Goal: Navigation & Orientation: Find specific page/section

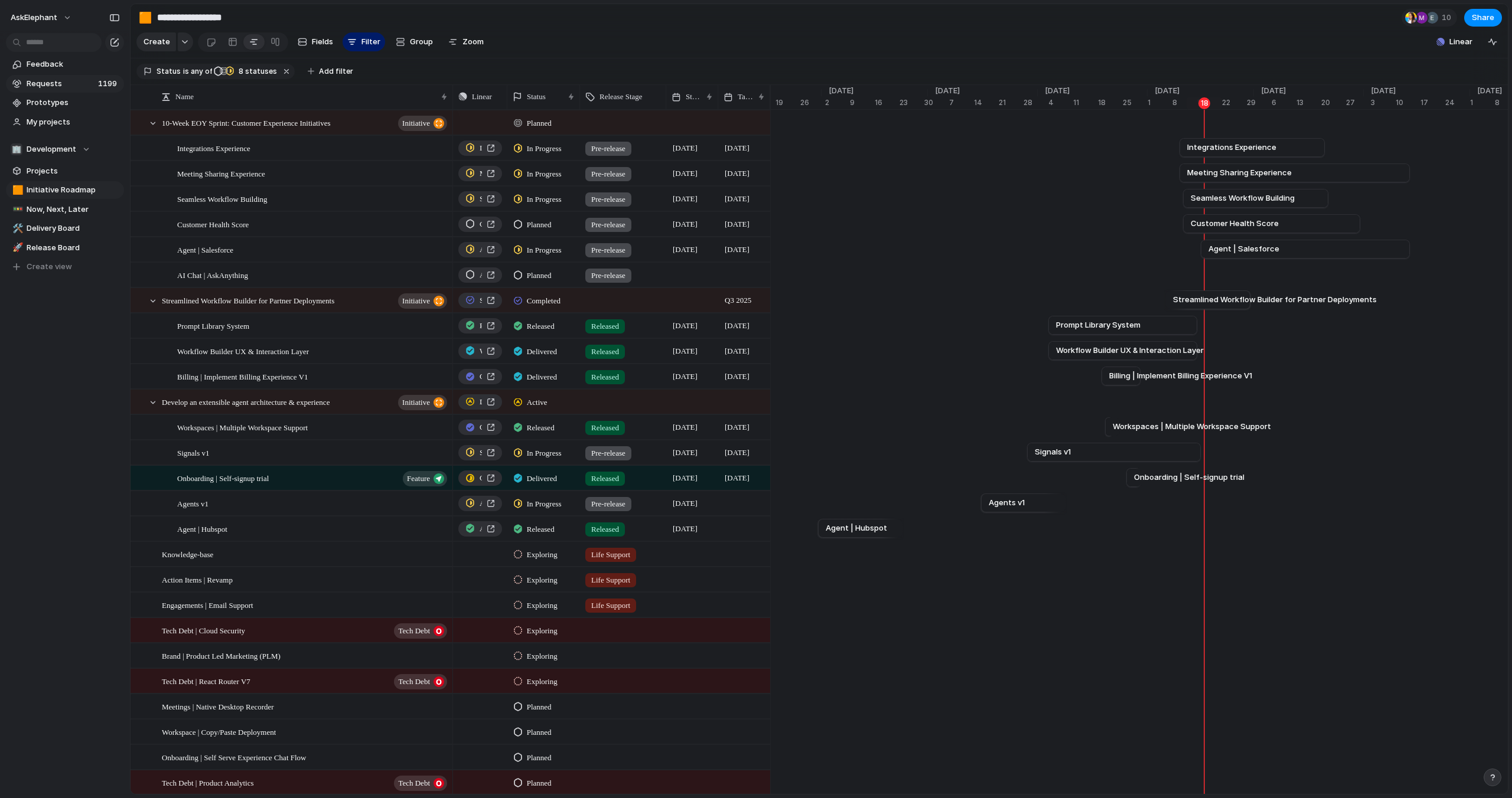
click at [53, 84] on span "Requests" at bounding box center [60, 83] width 68 height 11
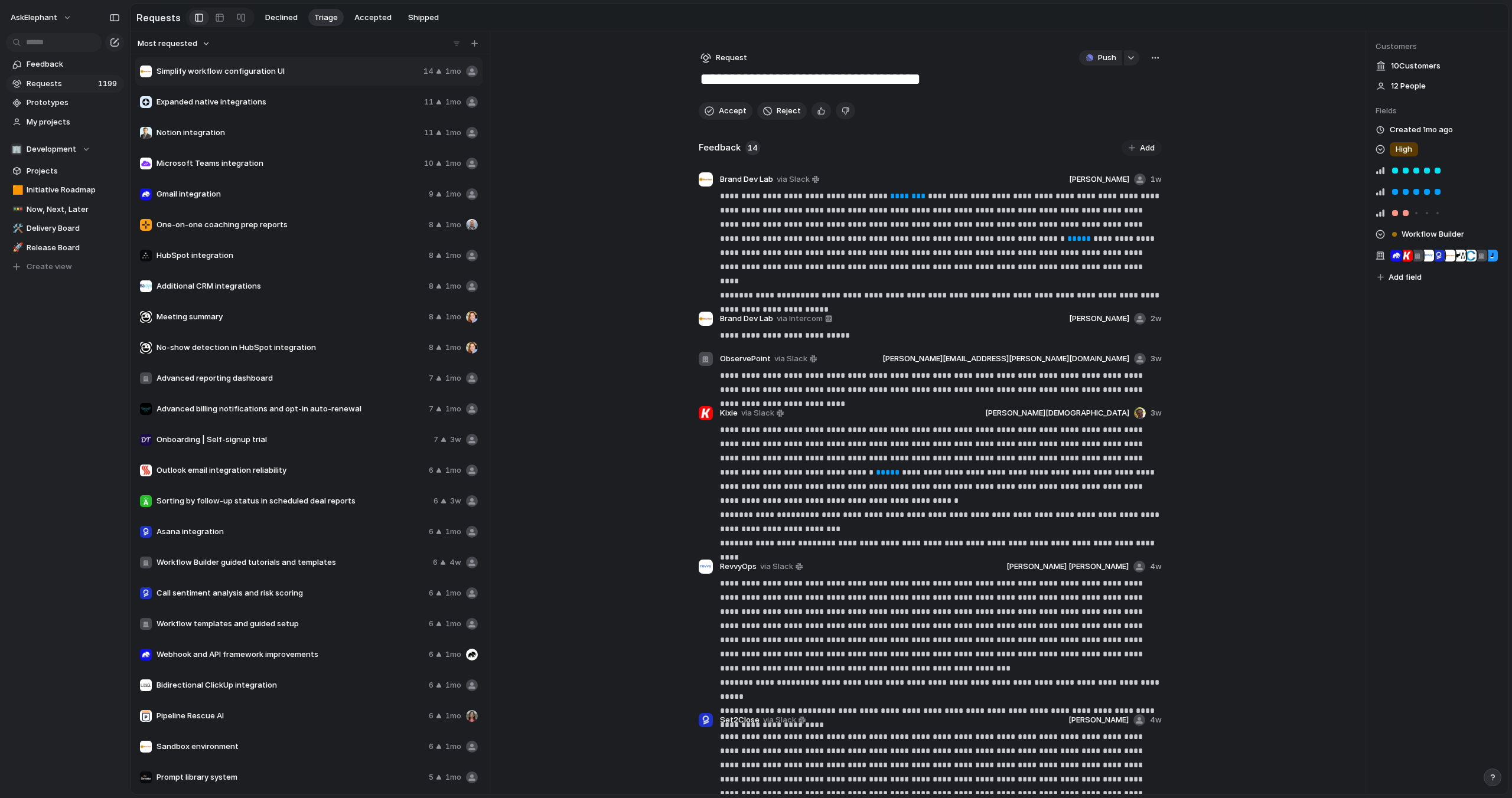
click at [45, 85] on span "Requests" at bounding box center [60, 83] width 68 height 11
click at [51, 60] on span "Feedback" at bounding box center [73, 64] width 93 height 11
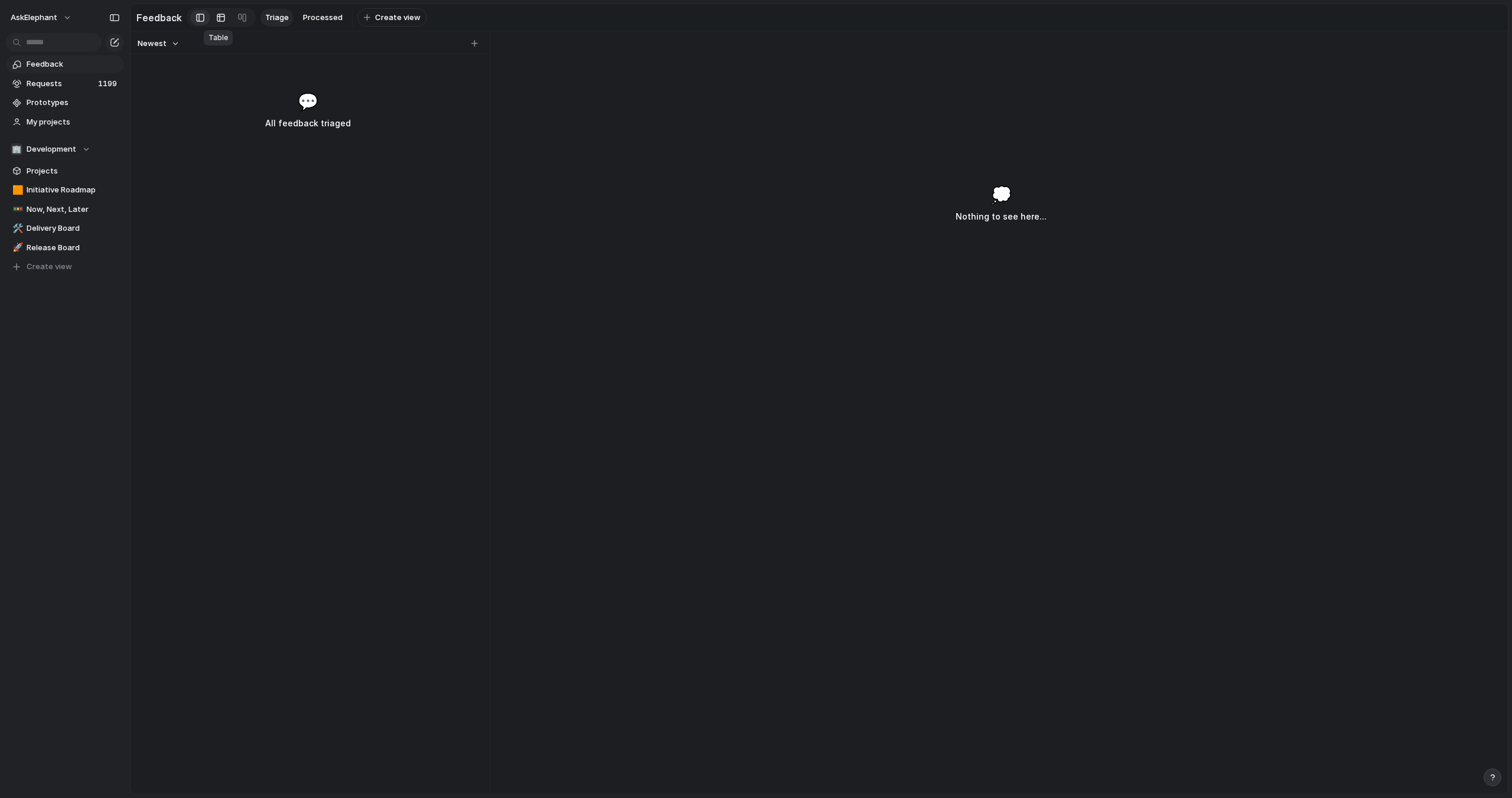
click at [220, 20] on div at bounding box center [221, 18] width 9 height 19
click at [45, 68] on span "Feedback" at bounding box center [73, 64] width 93 height 11
click at [48, 85] on span "Requests" at bounding box center [60, 83] width 68 height 11
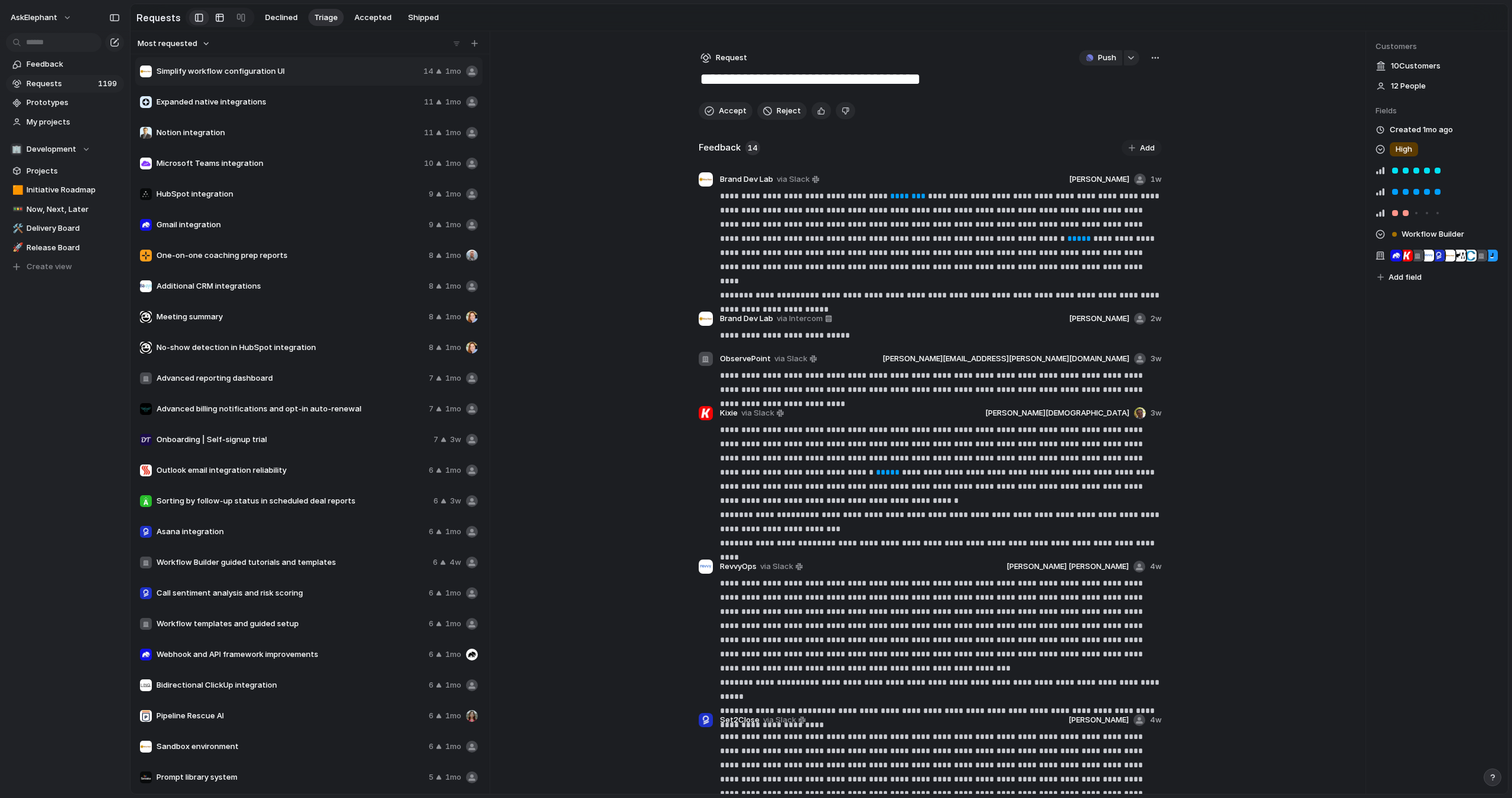
click at [219, 20] on div at bounding box center [220, 18] width 9 height 19
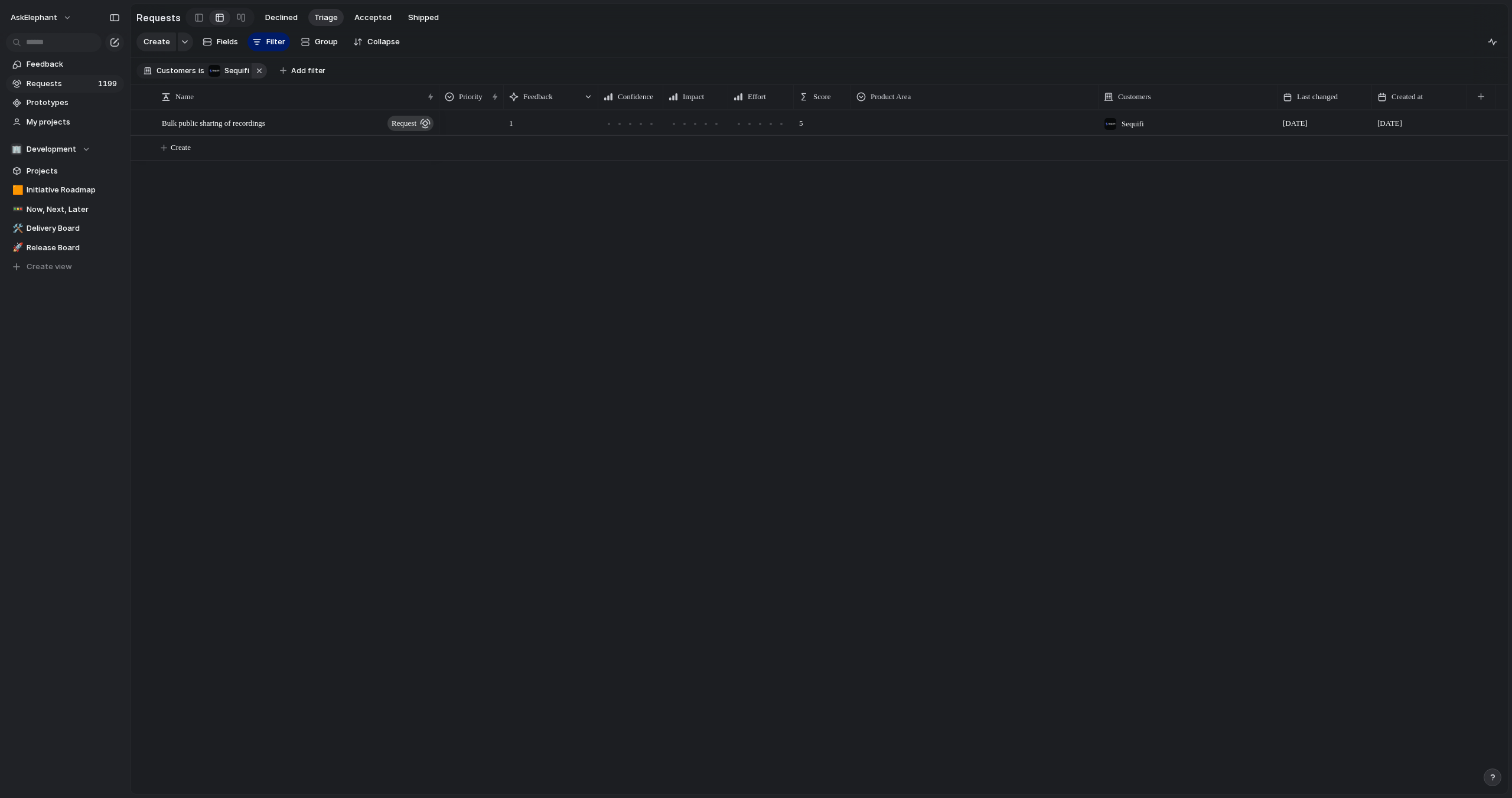
click at [258, 72] on button "button" at bounding box center [259, 70] width 16 height 16
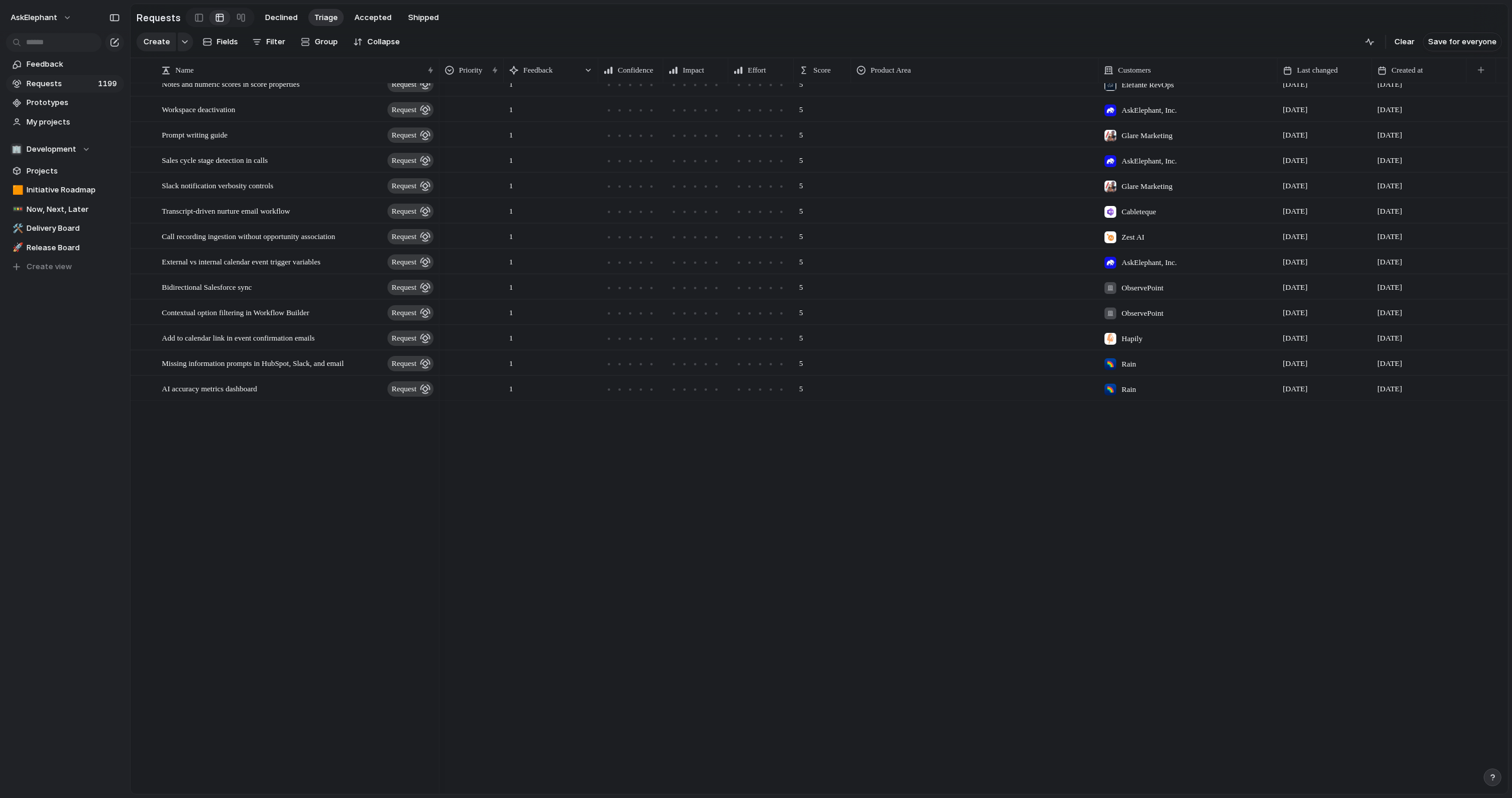
scroll to position [17350, 0]
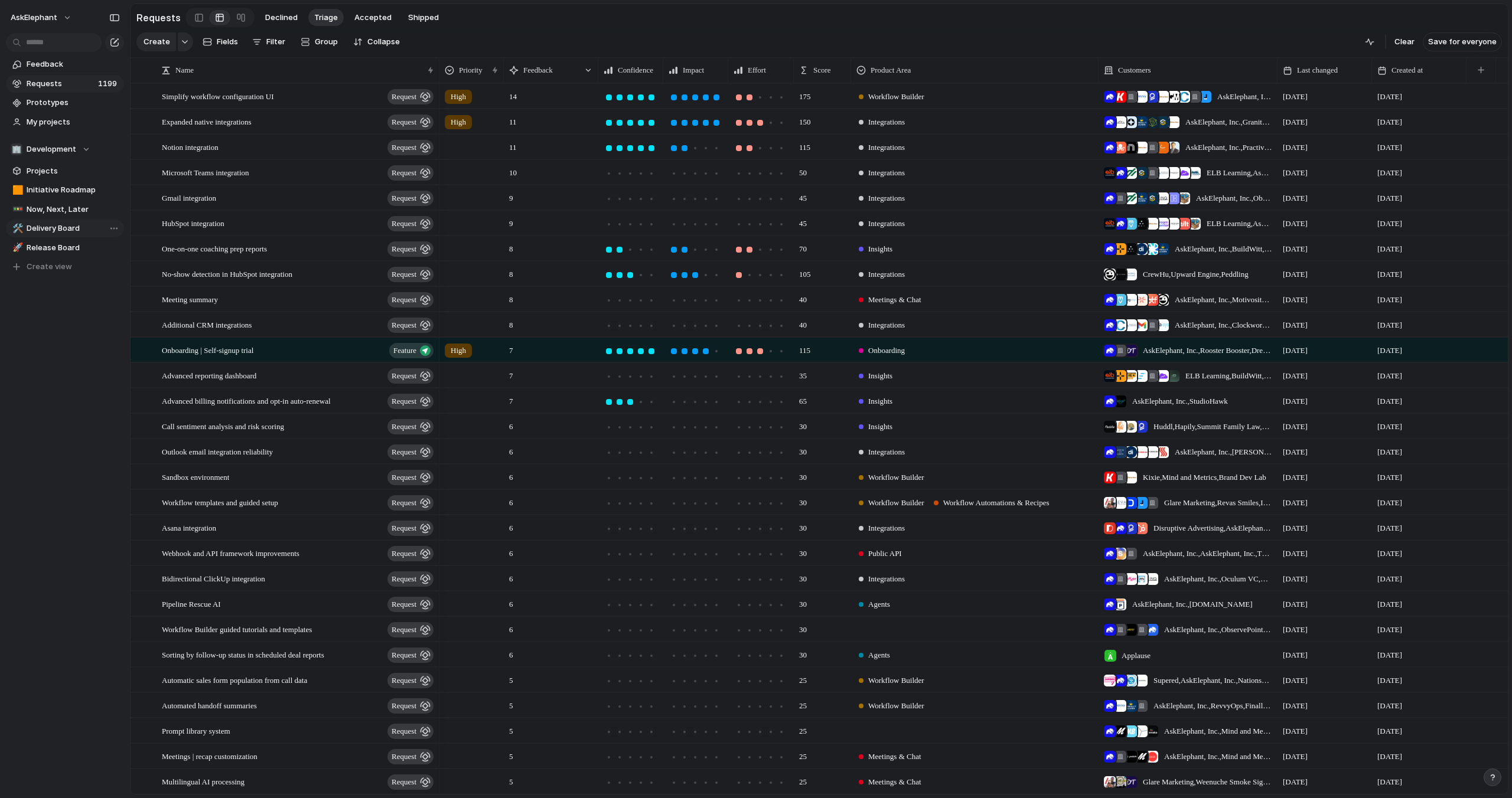
click at [35, 229] on span "Delivery Board" at bounding box center [73, 228] width 93 height 11
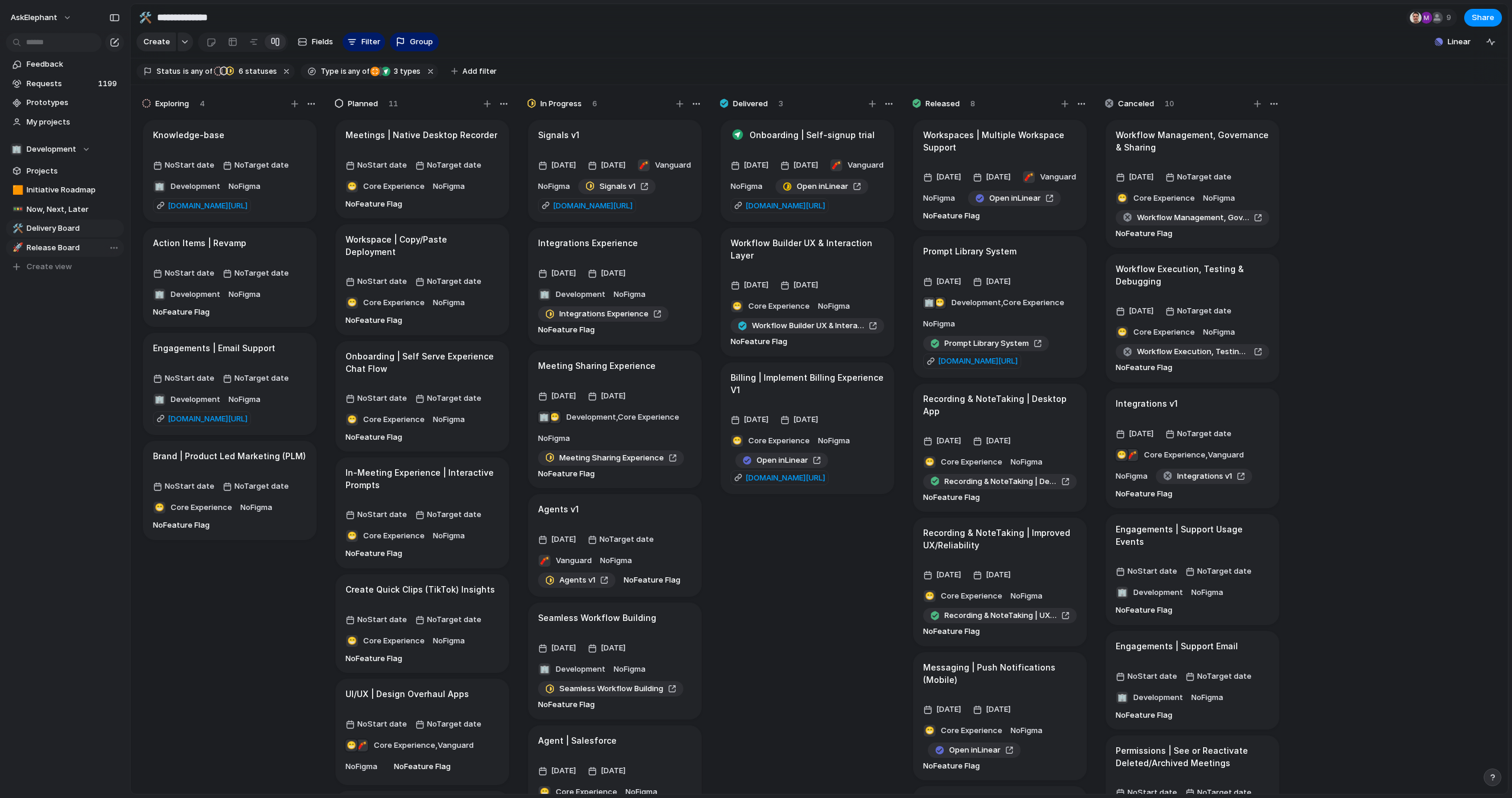
click at [42, 250] on span "Release Board" at bounding box center [73, 248] width 93 height 11
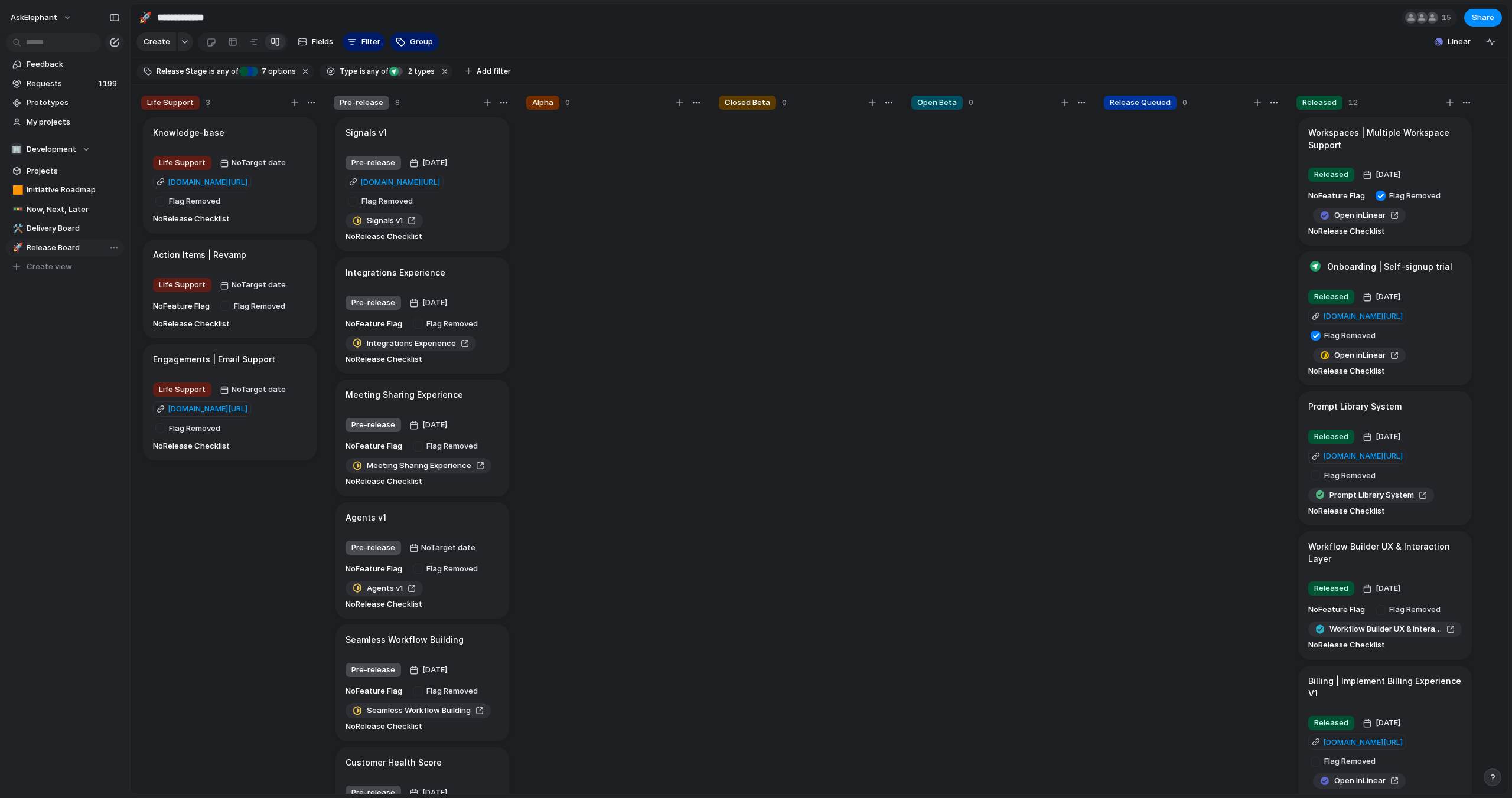
type input "**********"
